Goal: Task Accomplishment & Management: Manage account settings

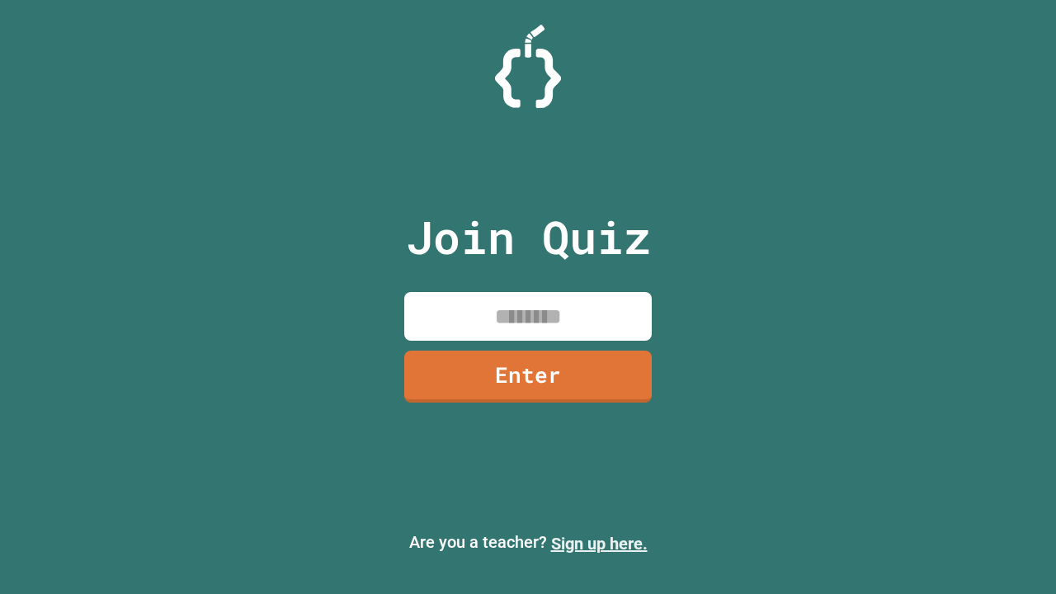
click at [591, 544] on link "Sign up here." at bounding box center [599, 544] width 97 height 20
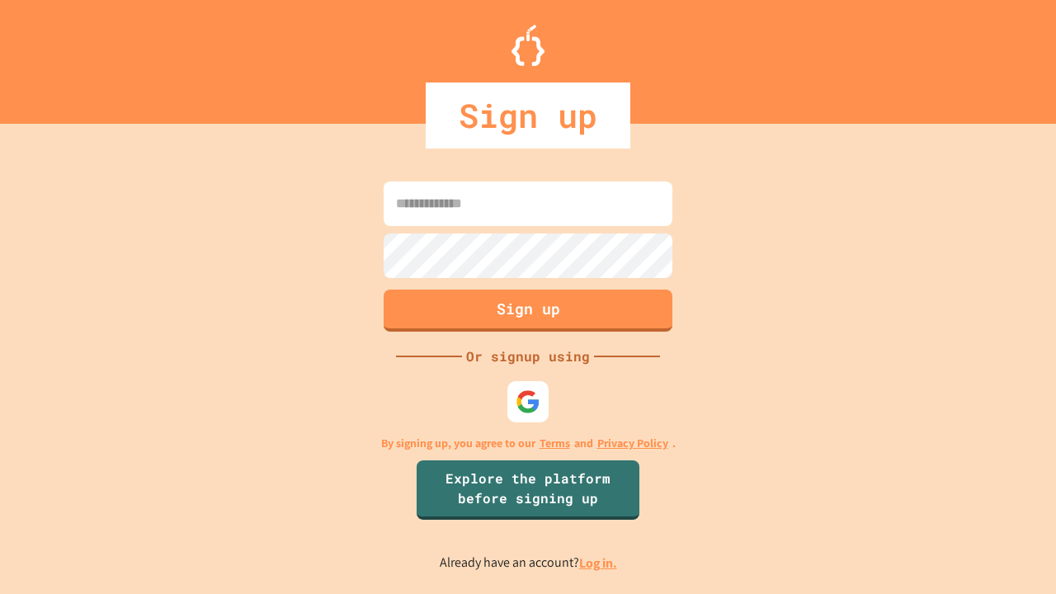
click at [599, 563] on link "Log in." at bounding box center [598, 562] width 38 height 17
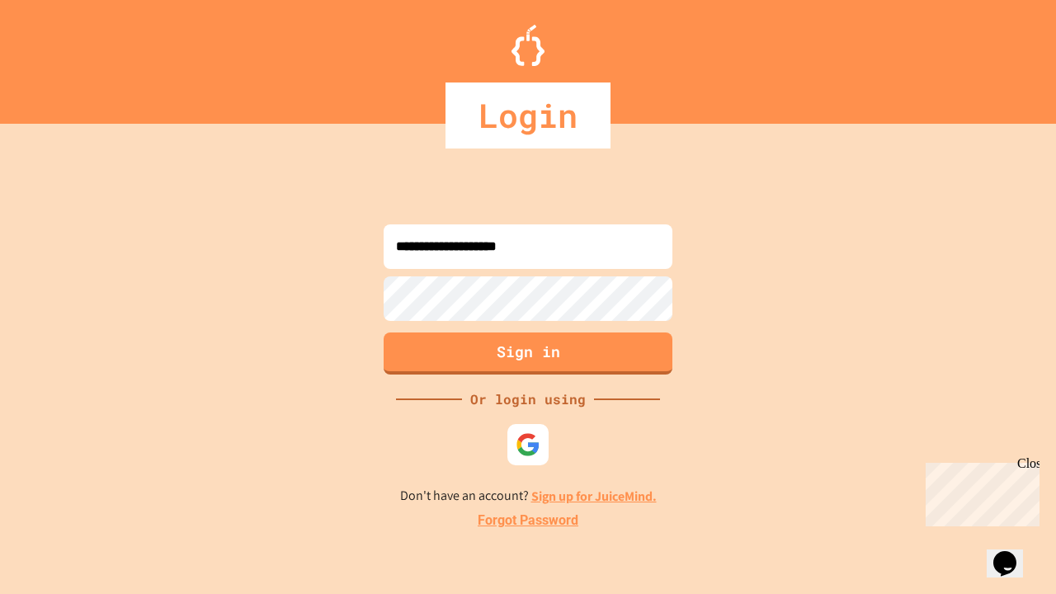
type input "**********"
